Goal: Task Accomplishment & Management: Manage account settings

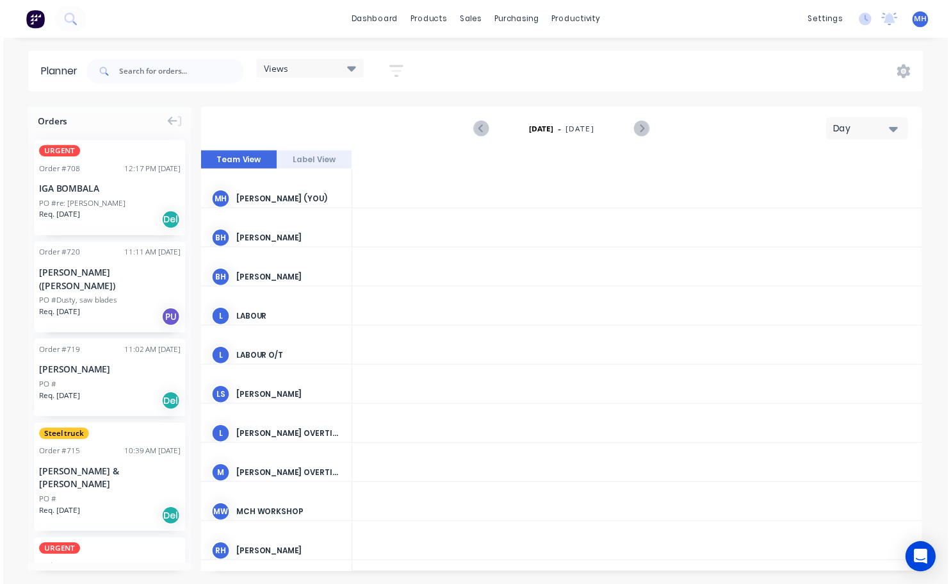
scroll to position [208, 1921]
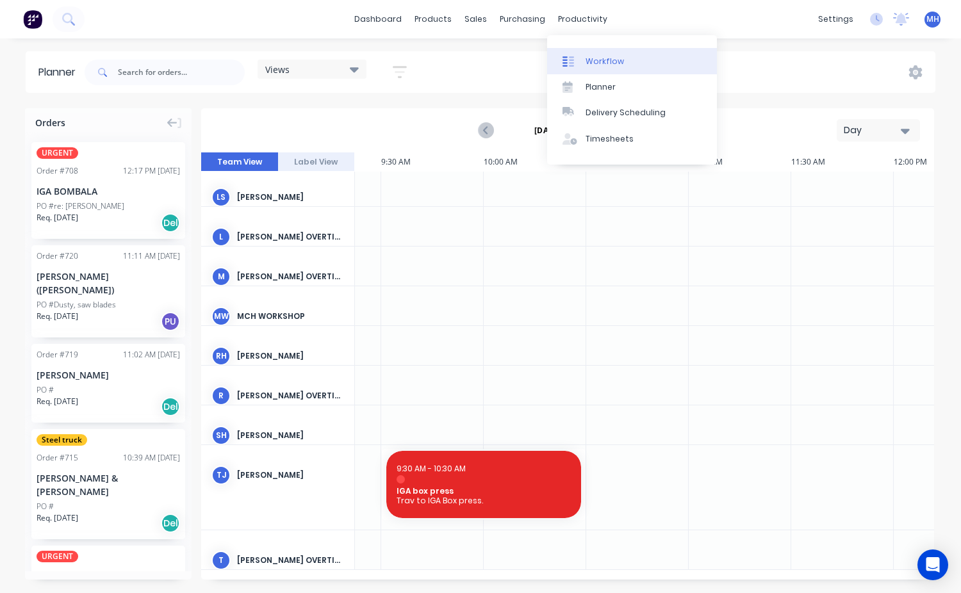
click at [613, 56] on div "Workflow" at bounding box center [605, 62] width 38 height 12
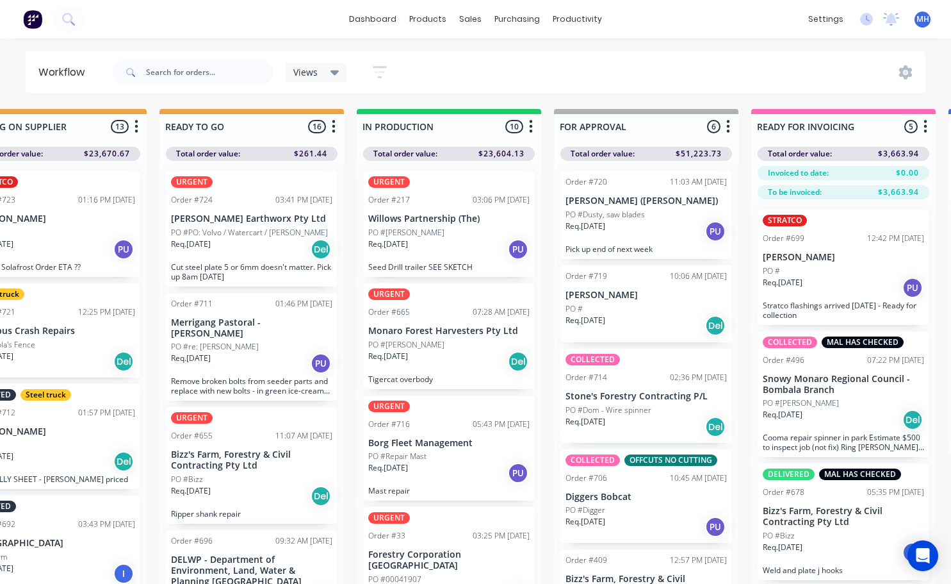
scroll to position [0, 484]
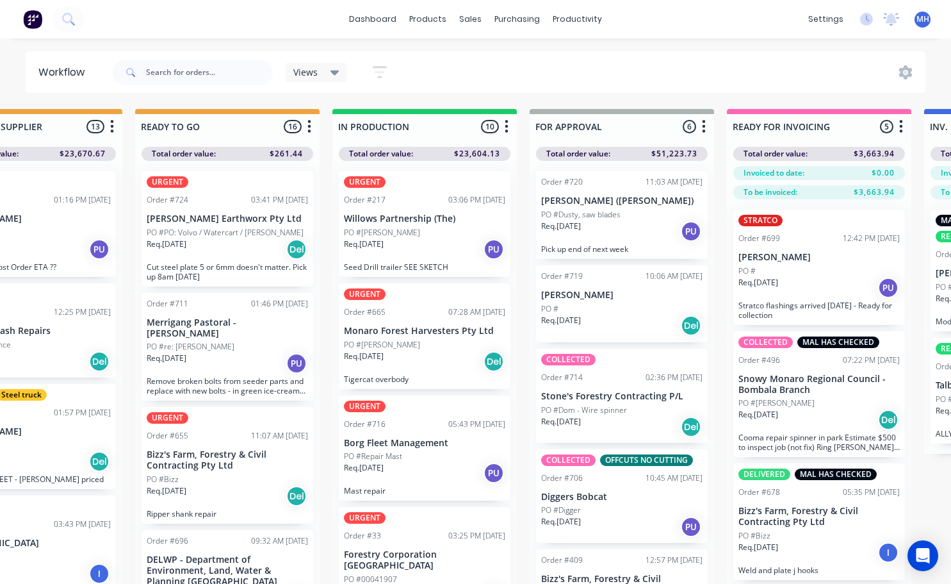
click at [409, 340] on div "PO #[PERSON_NAME]" at bounding box center [424, 345] width 161 height 12
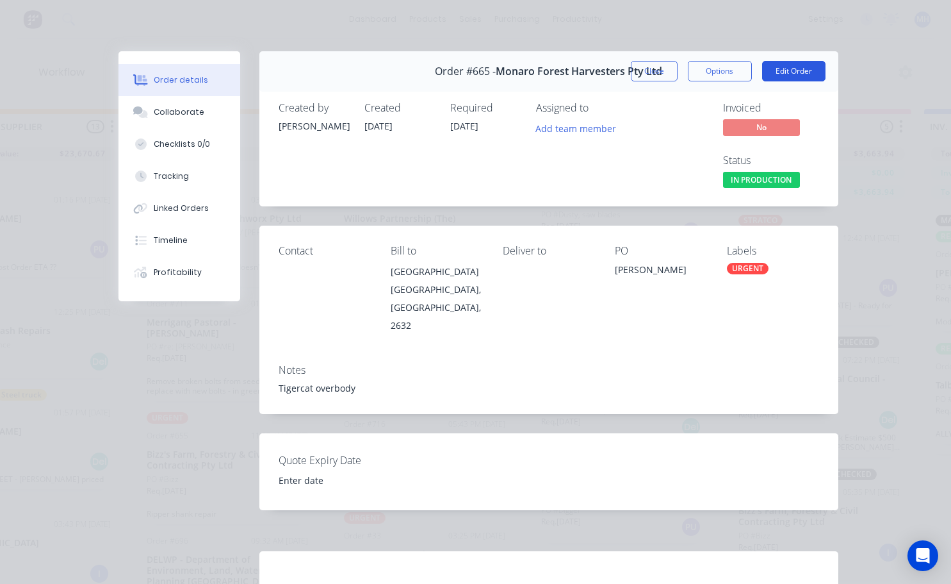
click at [787, 67] on button "Edit Order" at bounding box center [793, 71] width 63 height 21
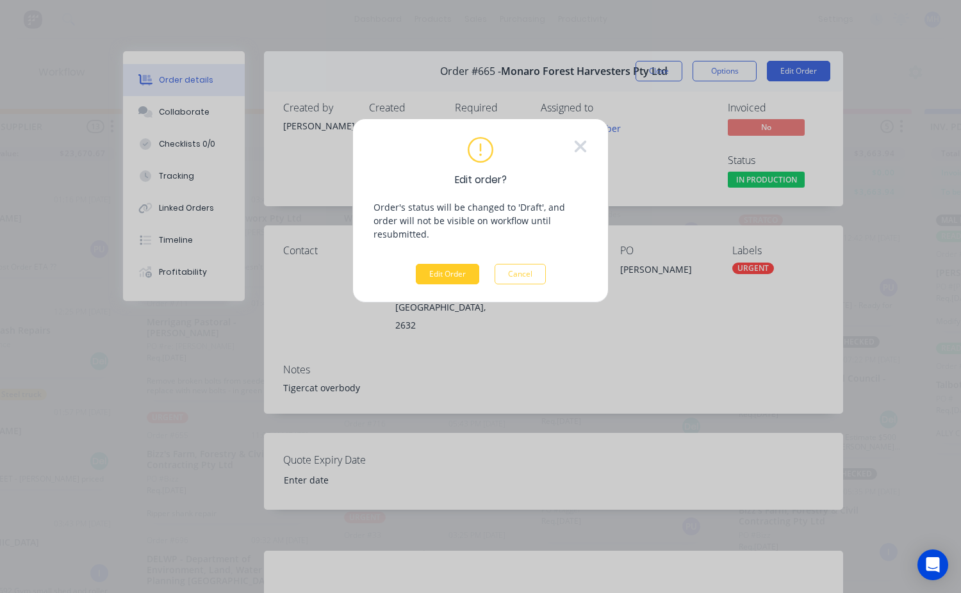
click at [455, 264] on button "Edit Order" at bounding box center [447, 274] width 63 height 21
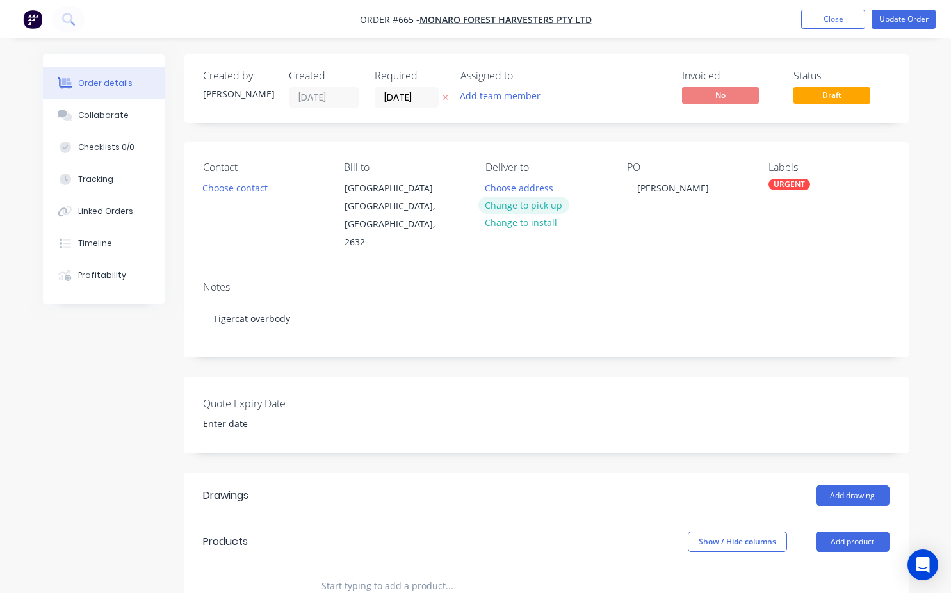
click at [517, 212] on button "Change to pick up" at bounding box center [524, 205] width 91 height 17
click at [240, 193] on button "Choose contact" at bounding box center [234, 187] width 79 height 17
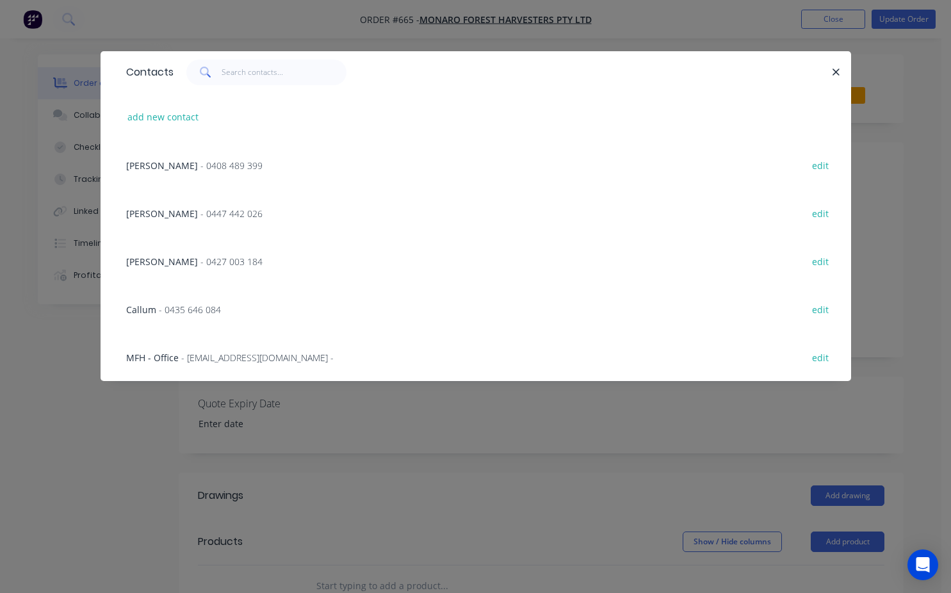
click at [170, 270] on div "[PERSON_NAME] - 0427 003 184 edit" at bounding box center [476, 261] width 712 height 48
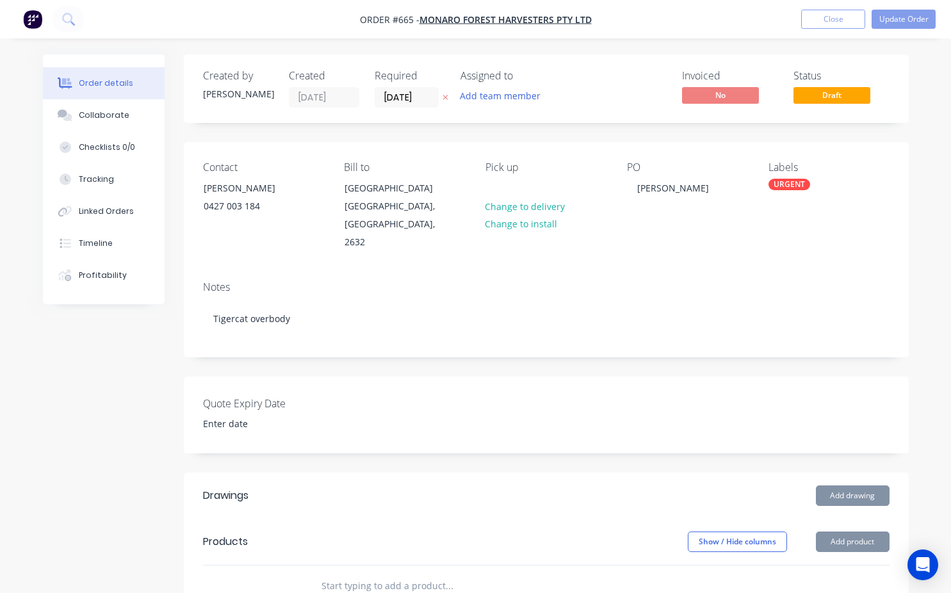
click at [170, 270] on div "Order details Collaborate Checklists 0/0 Tracking Linked Orders Timeline Profit…" at bounding box center [113, 179] width 141 height 250
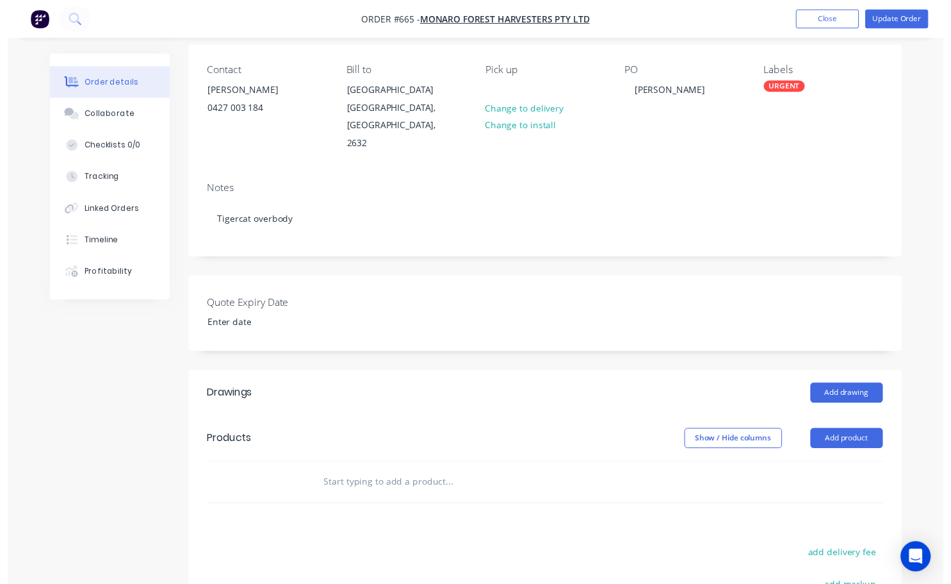
scroll to position [64, 0]
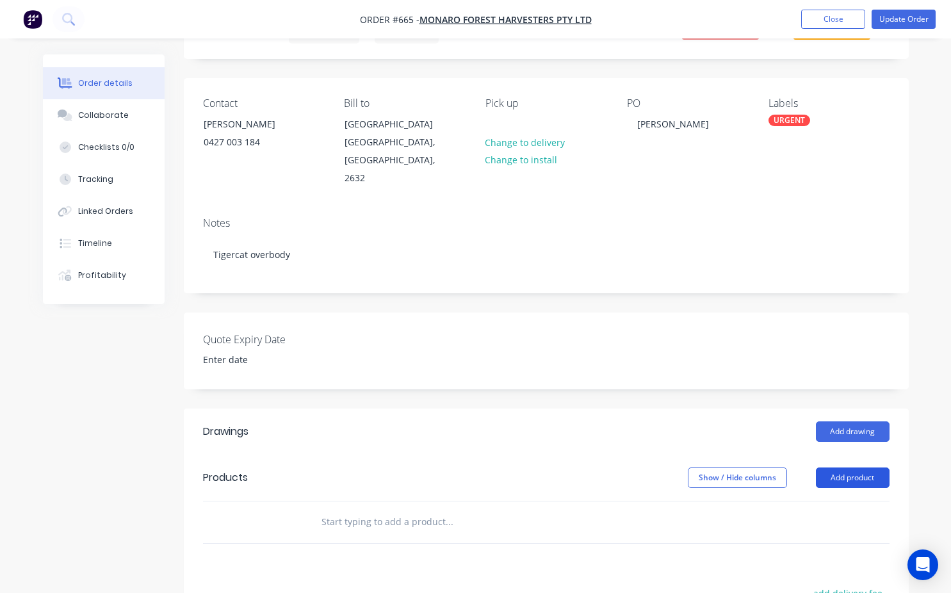
click at [851, 468] on button "Add product" at bounding box center [853, 478] width 74 height 21
click at [809, 501] on div "Product catalogue" at bounding box center [829, 510] width 99 height 19
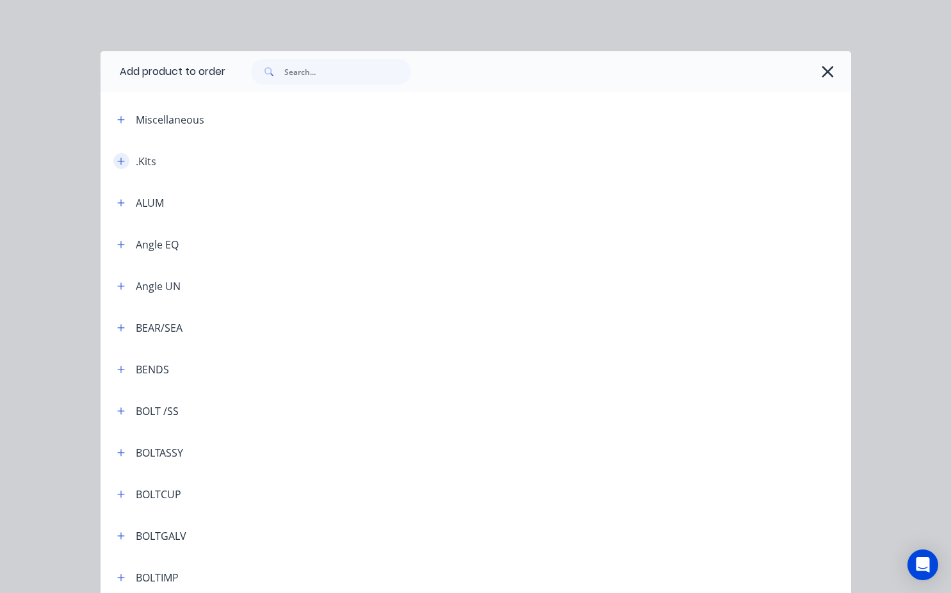
click at [117, 162] on icon "button" at bounding box center [120, 161] width 7 height 7
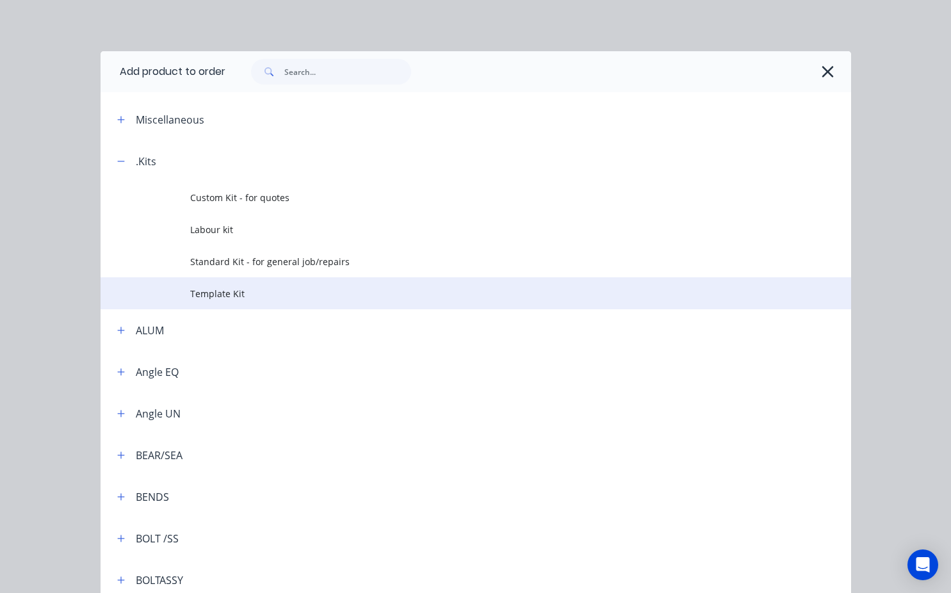
click at [233, 299] on span "Template Kit" at bounding box center [454, 293] width 529 height 13
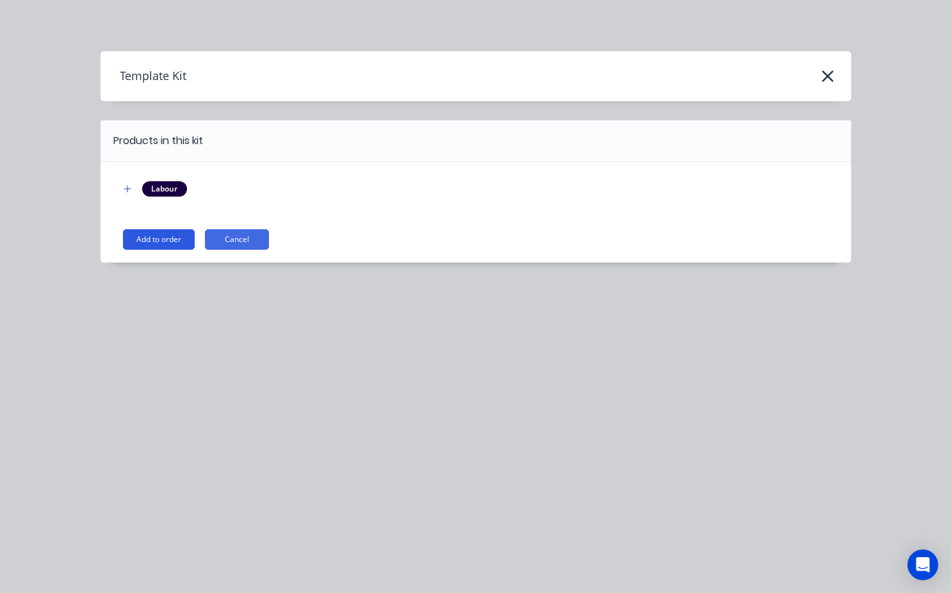
click at [157, 237] on button "Add to order" at bounding box center [159, 239] width 72 height 21
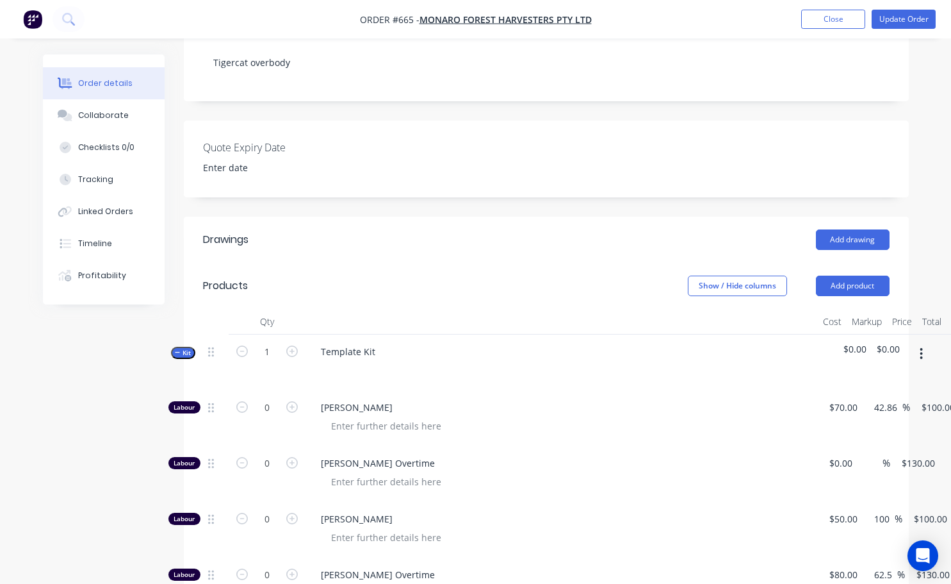
scroll to position [320, 0]
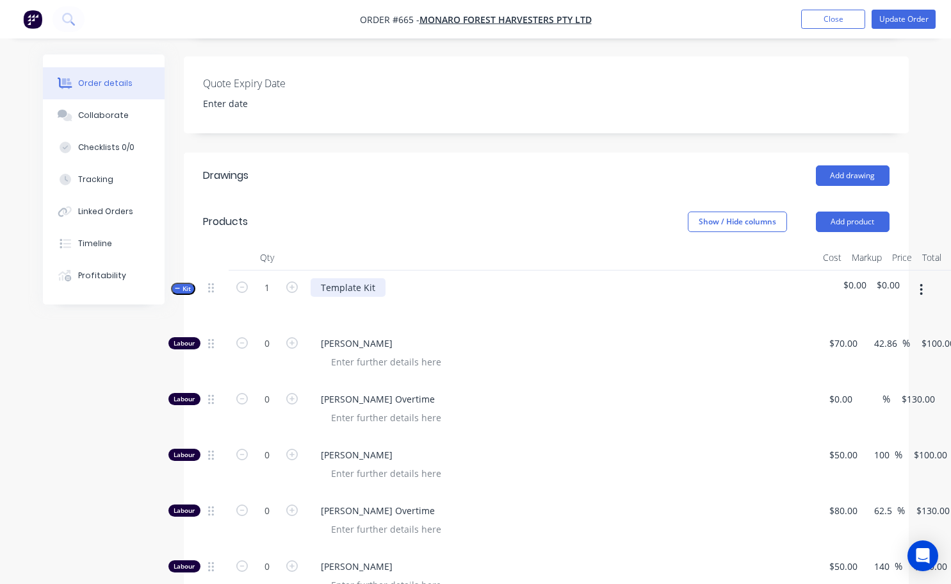
click at [378, 278] on div "Template Kit" at bounding box center [348, 287] width 75 height 19
click at [387, 297] on div at bounding box center [562, 306] width 502 height 19
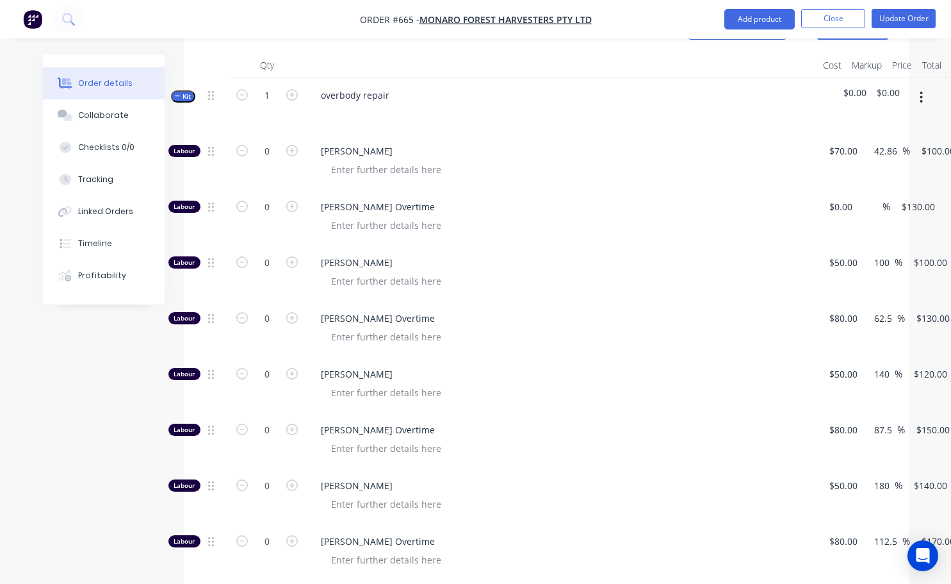
scroll to position [641, 0]
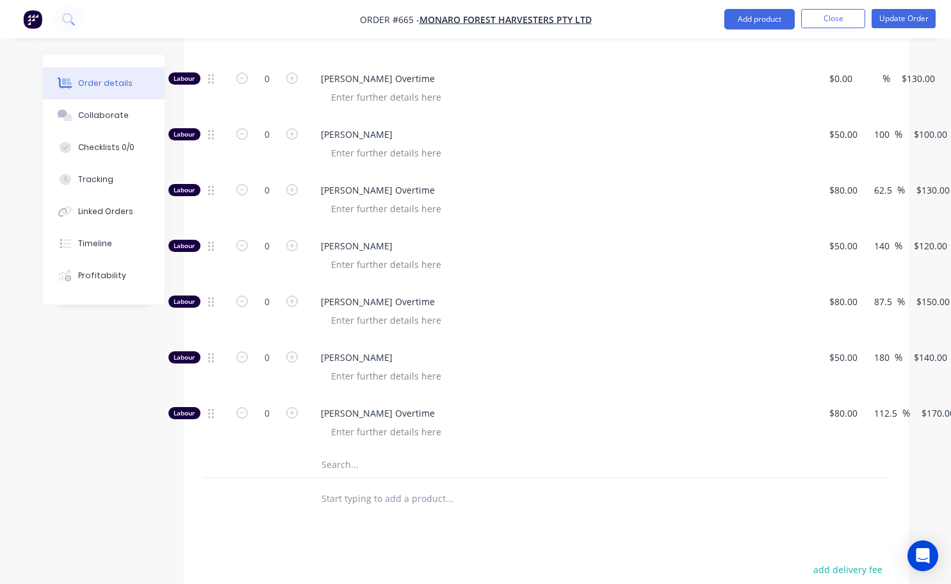
click at [286, 348] on div "0" at bounding box center [267, 368] width 77 height 56
click at [291, 351] on icon "button" at bounding box center [292, 357] width 12 height 12
type input "1"
type input "$140.00"
click at [291, 351] on icon "button" at bounding box center [292, 357] width 12 height 12
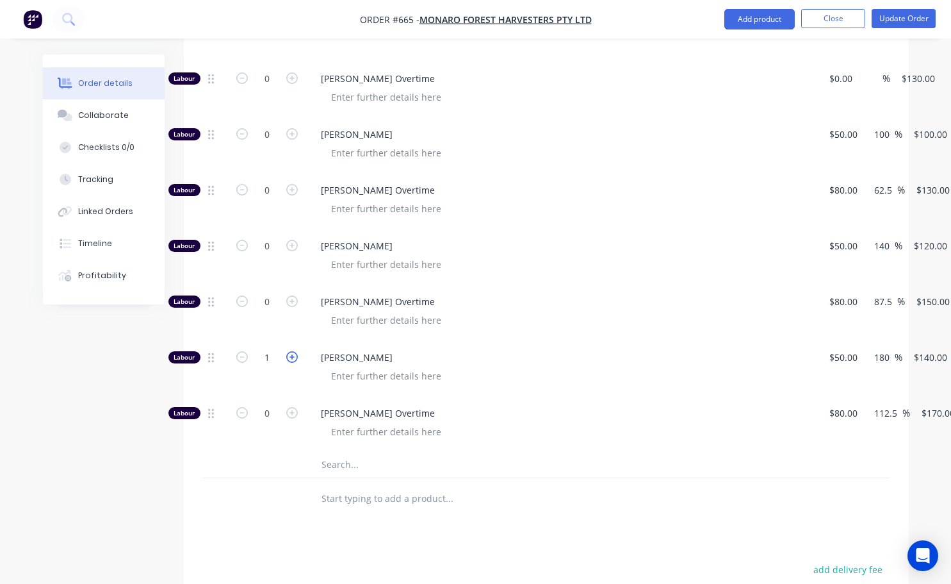
type input "2"
type input "$280.00"
click at [292, 351] on icon "button" at bounding box center [292, 357] width 12 height 12
type input "3"
type input "$420.00"
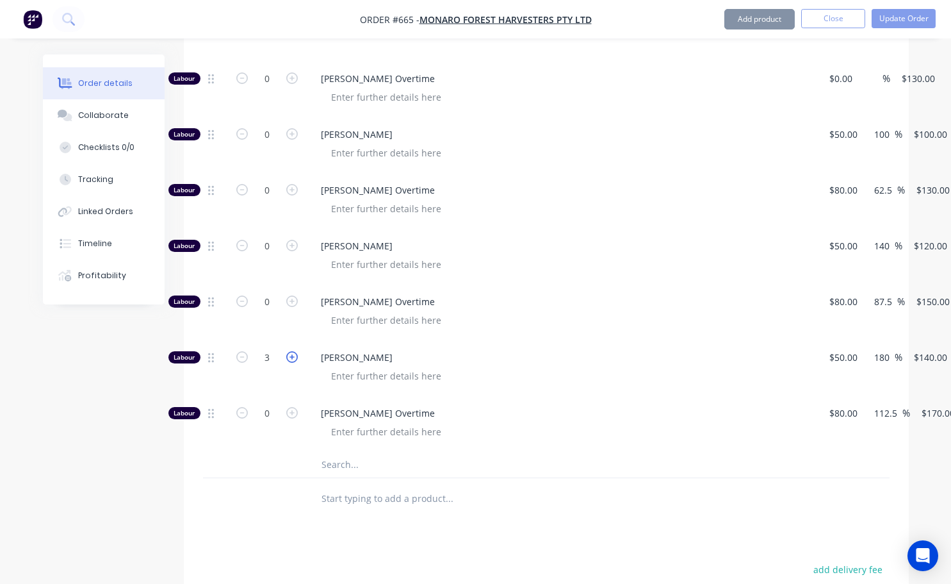
click at [292, 351] on icon "button" at bounding box center [292, 357] width 12 height 12
type input "4"
type input "$560.00"
click at [292, 351] on icon "button" at bounding box center [292, 357] width 12 height 12
type input "5"
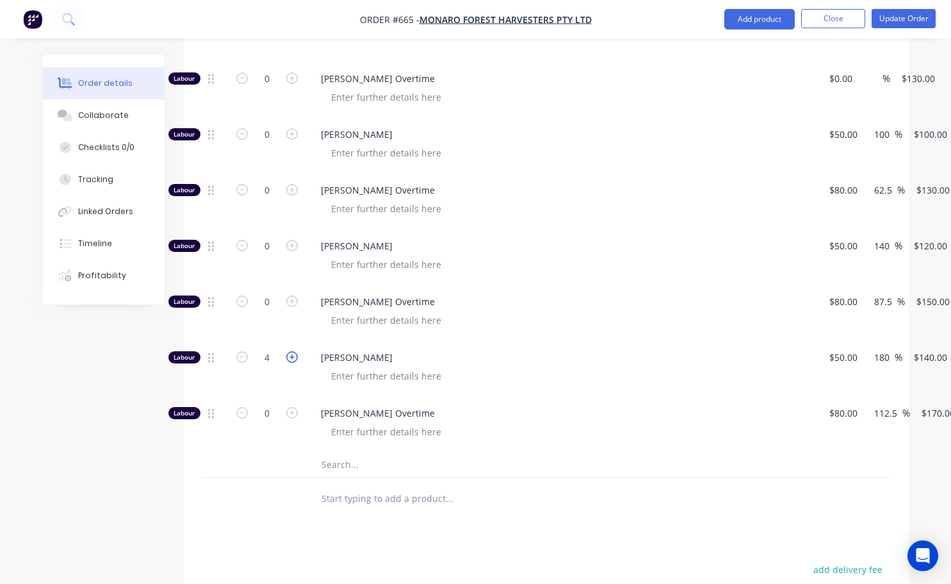
type input "$700.00"
click at [292, 351] on icon "button" at bounding box center [292, 357] width 12 height 12
type input "6"
type input "$840.00"
click at [292, 351] on icon "button" at bounding box center [292, 357] width 12 height 12
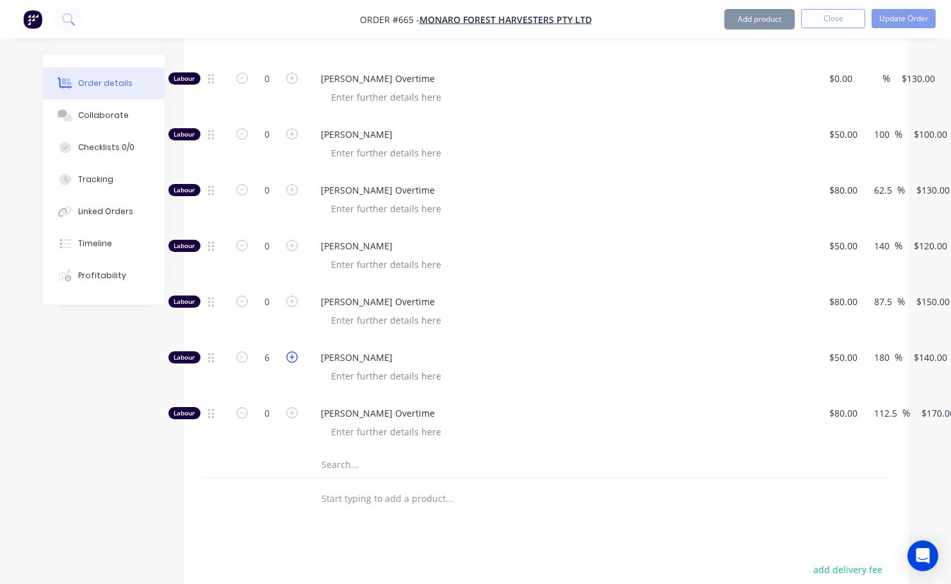
type input "7"
type input "$980.00"
click at [291, 351] on icon "button" at bounding box center [292, 357] width 12 height 12
type input "8"
type input "$1,120.00"
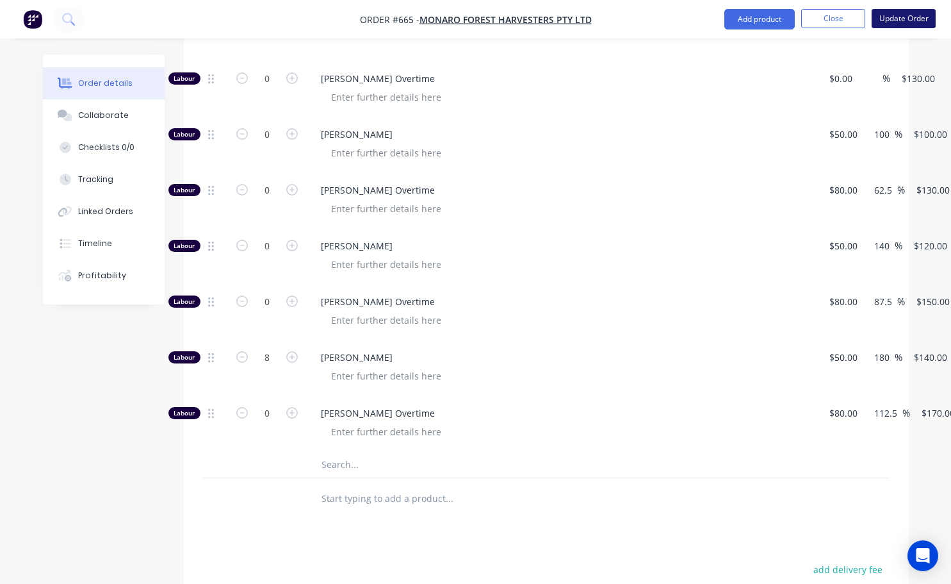
click at [925, 18] on button "Update Order" at bounding box center [904, 18] width 64 height 19
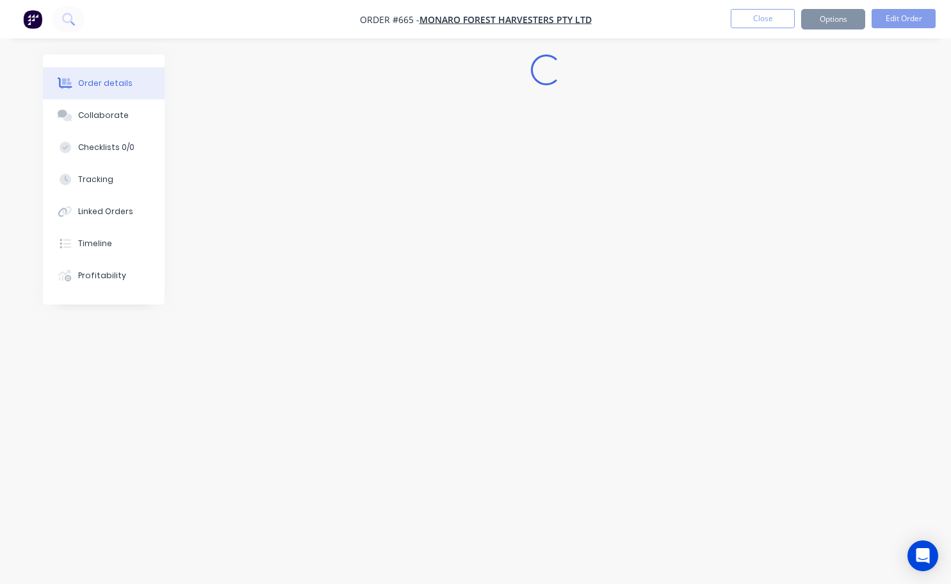
scroll to position [0, 0]
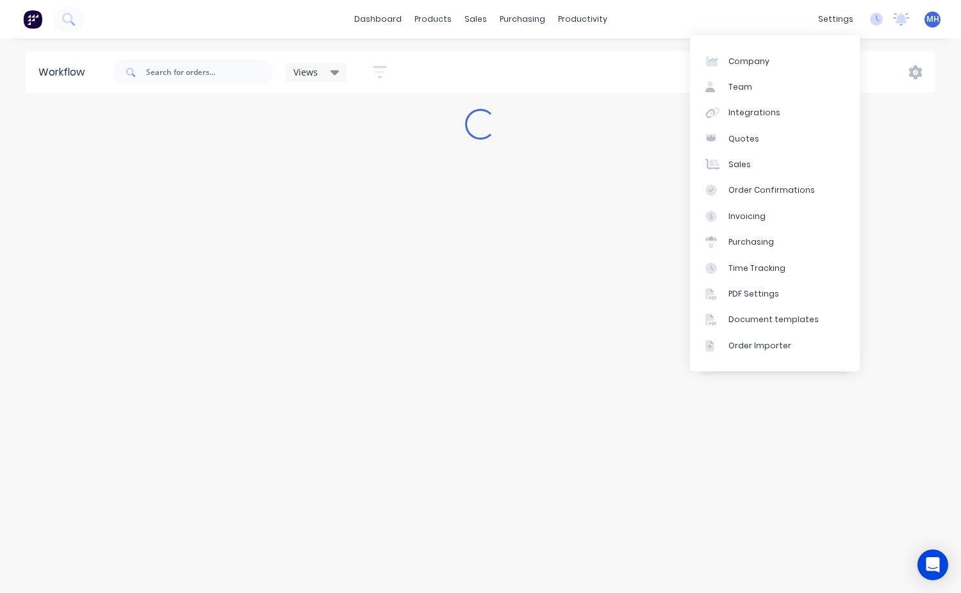
click at [888, 263] on div "Workflow Views Save new view None (Default) edit Active jobs edit Ready for PU …" at bounding box center [480, 309] width 961 height 516
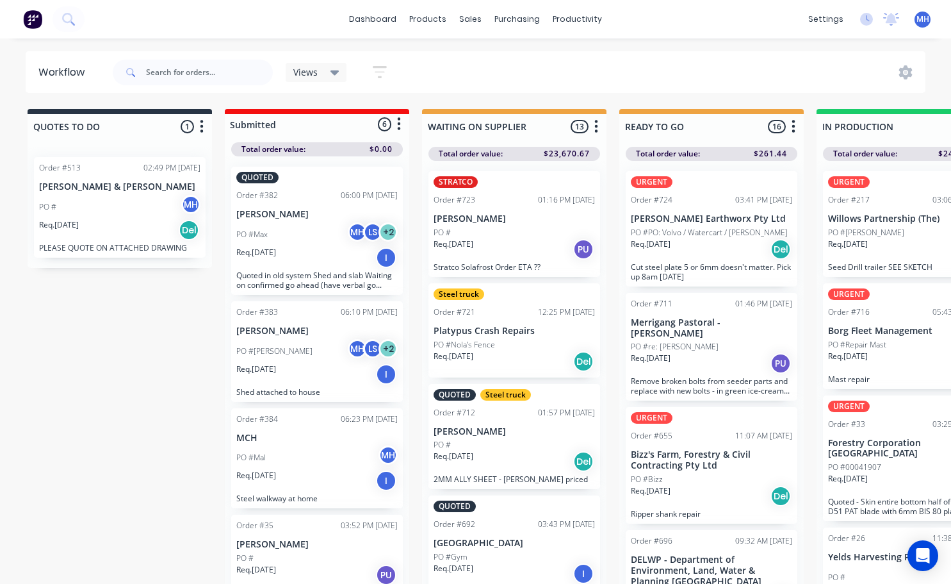
click at [922, 21] on span "MH" at bounding box center [923, 19] width 13 height 12
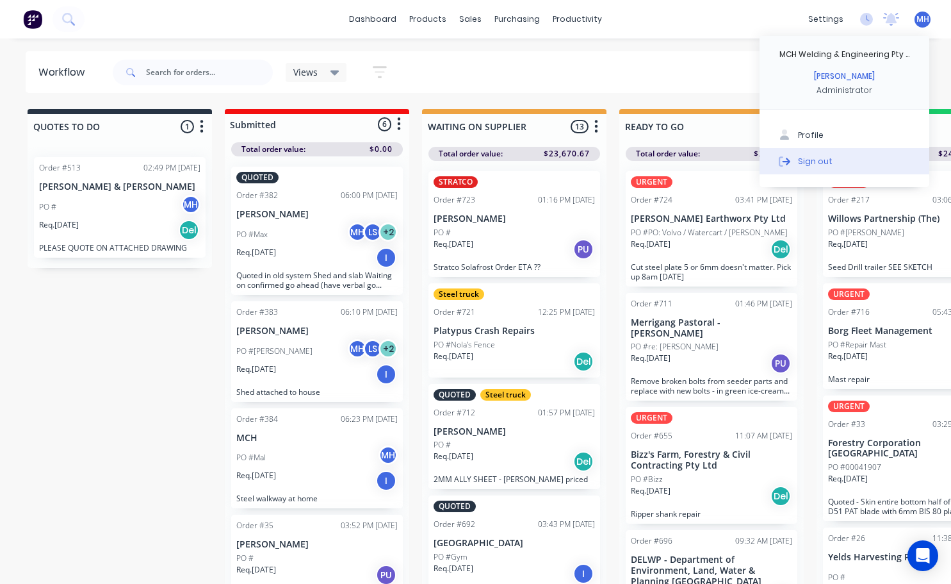
click at [833, 160] on button "Sign out" at bounding box center [845, 161] width 170 height 26
